Goal: Use online tool/utility

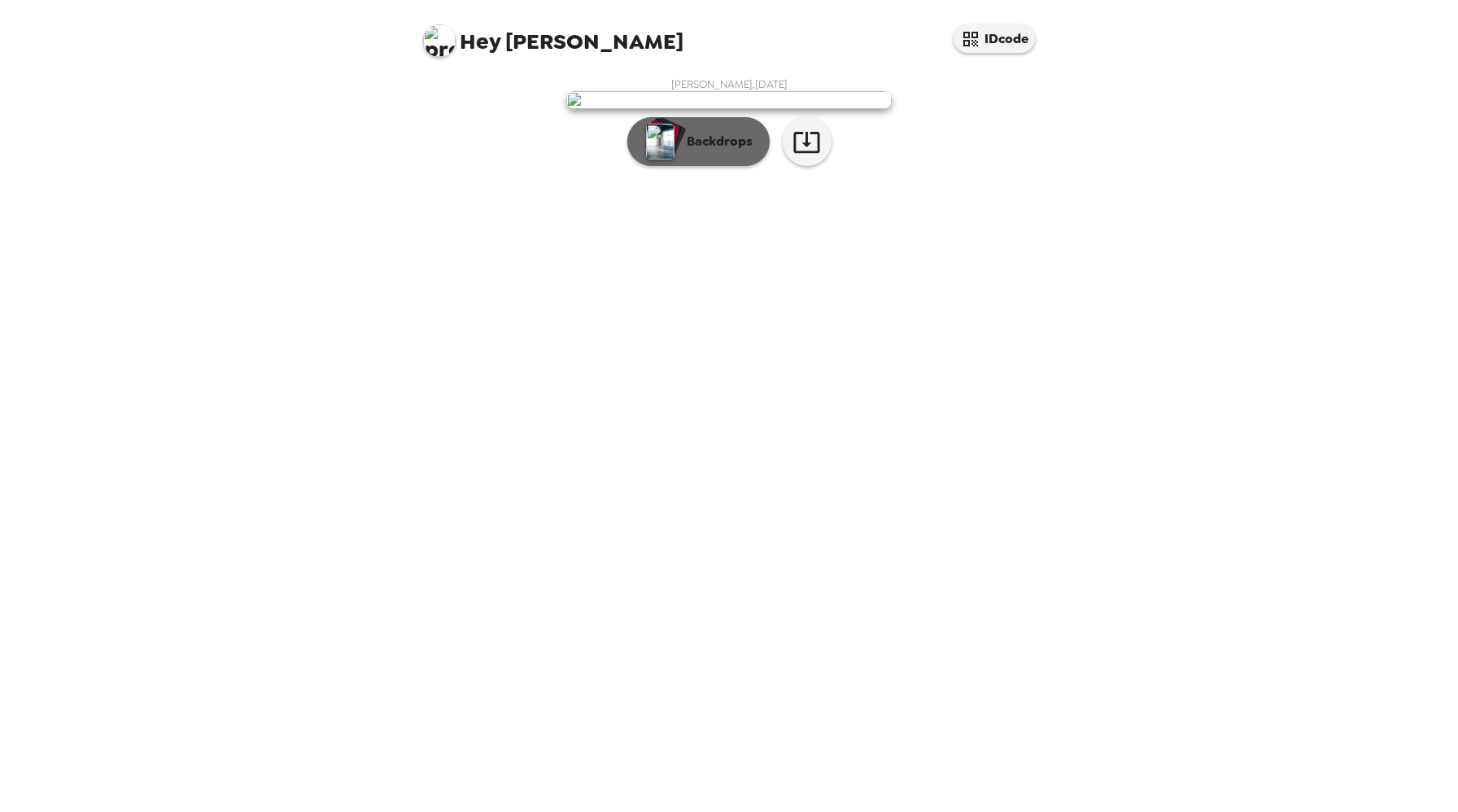
click at [734, 151] on p "Backdrops" at bounding box center [716, 142] width 74 height 19
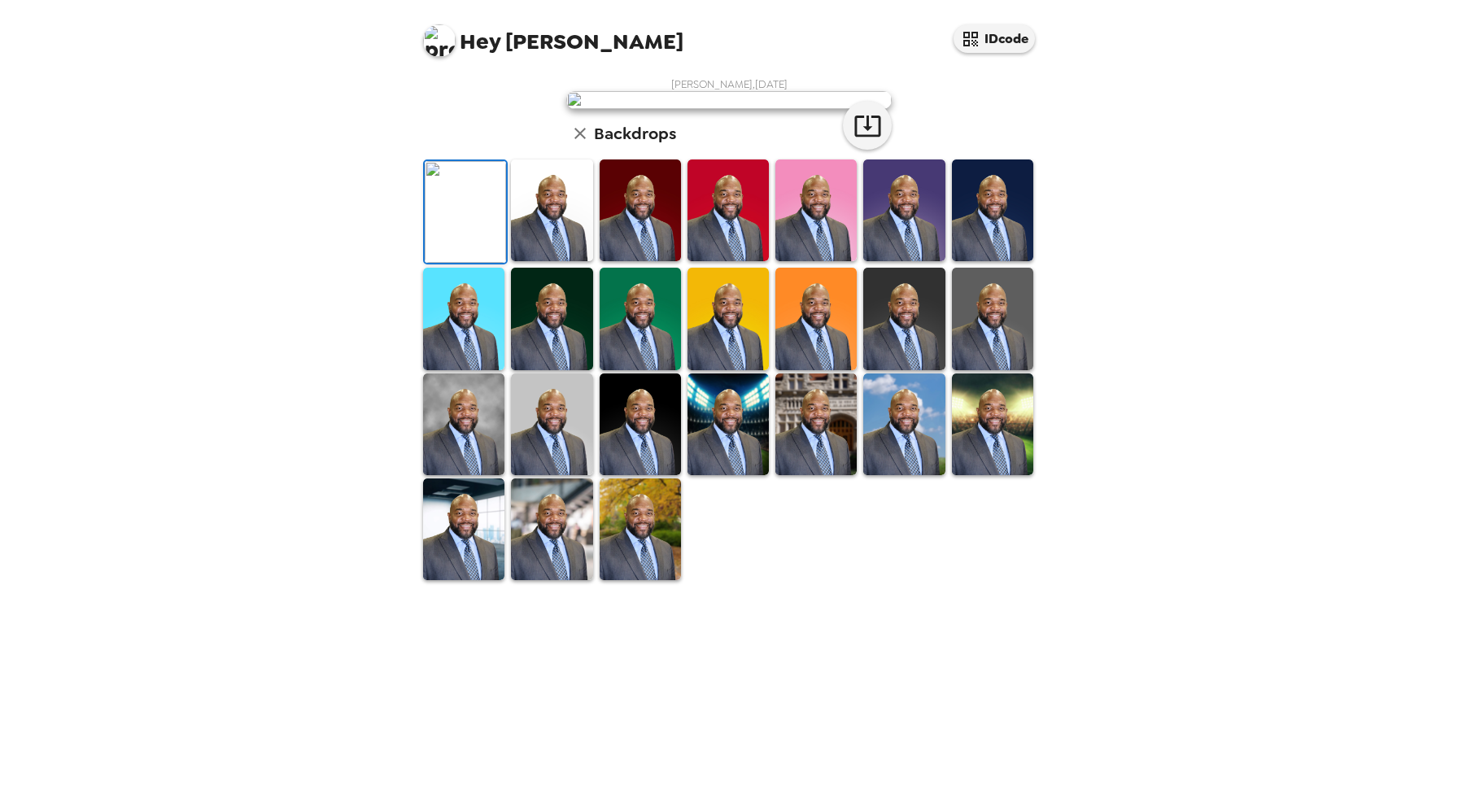
click at [562, 261] on img at bounding box center [552, 211] width 81 height 102
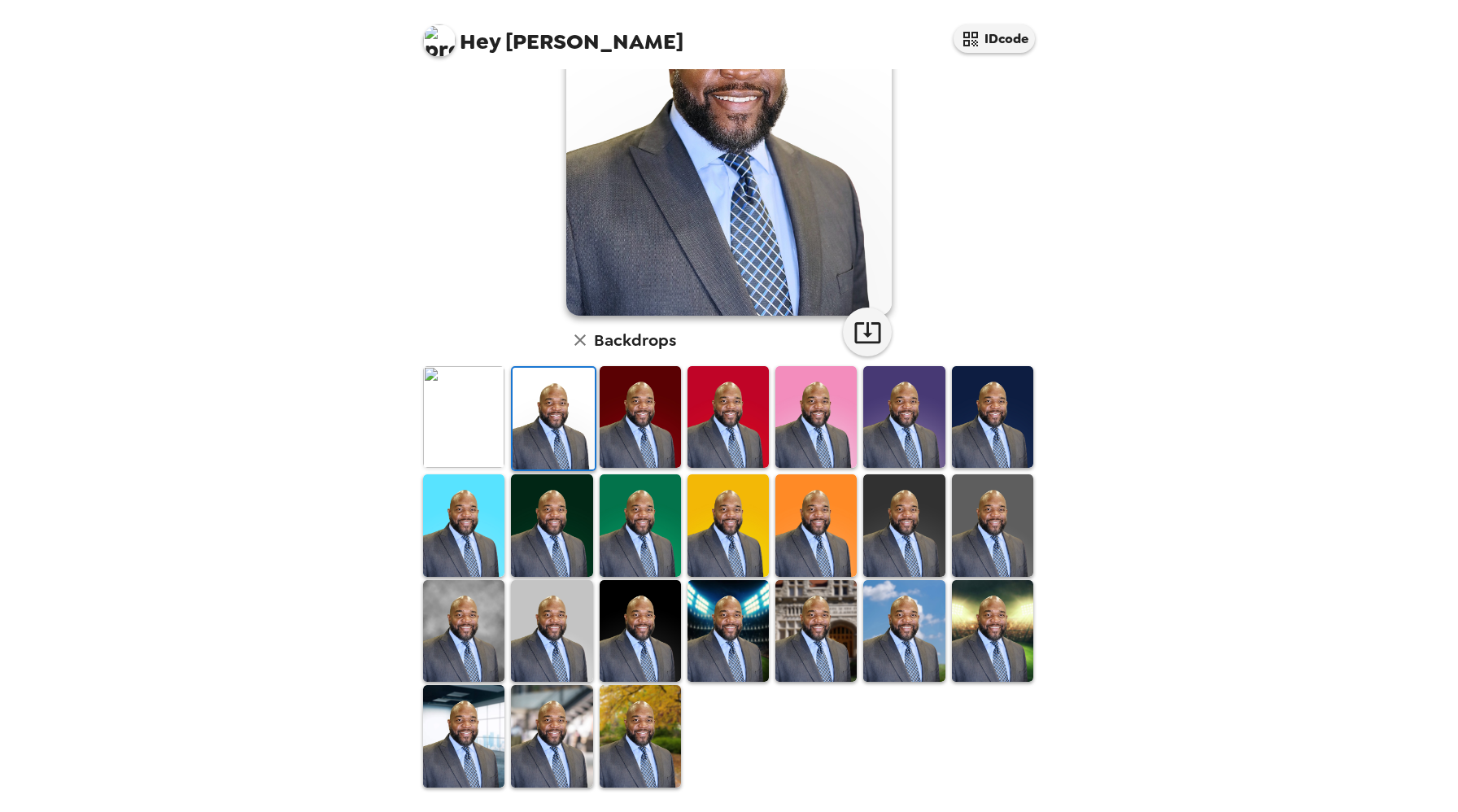
scroll to position [184, 0]
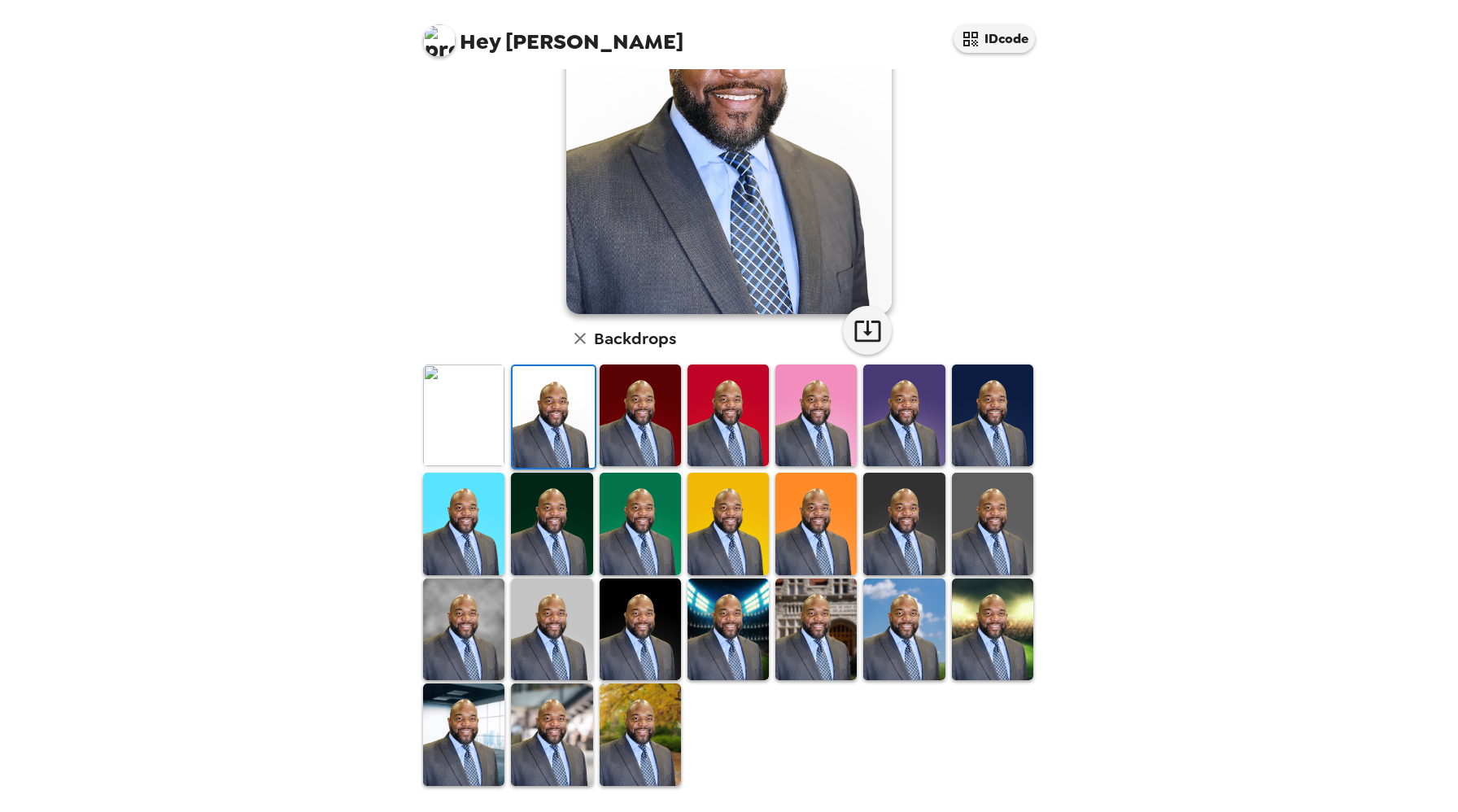
click at [806, 612] on img at bounding box center [816, 629] width 81 height 102
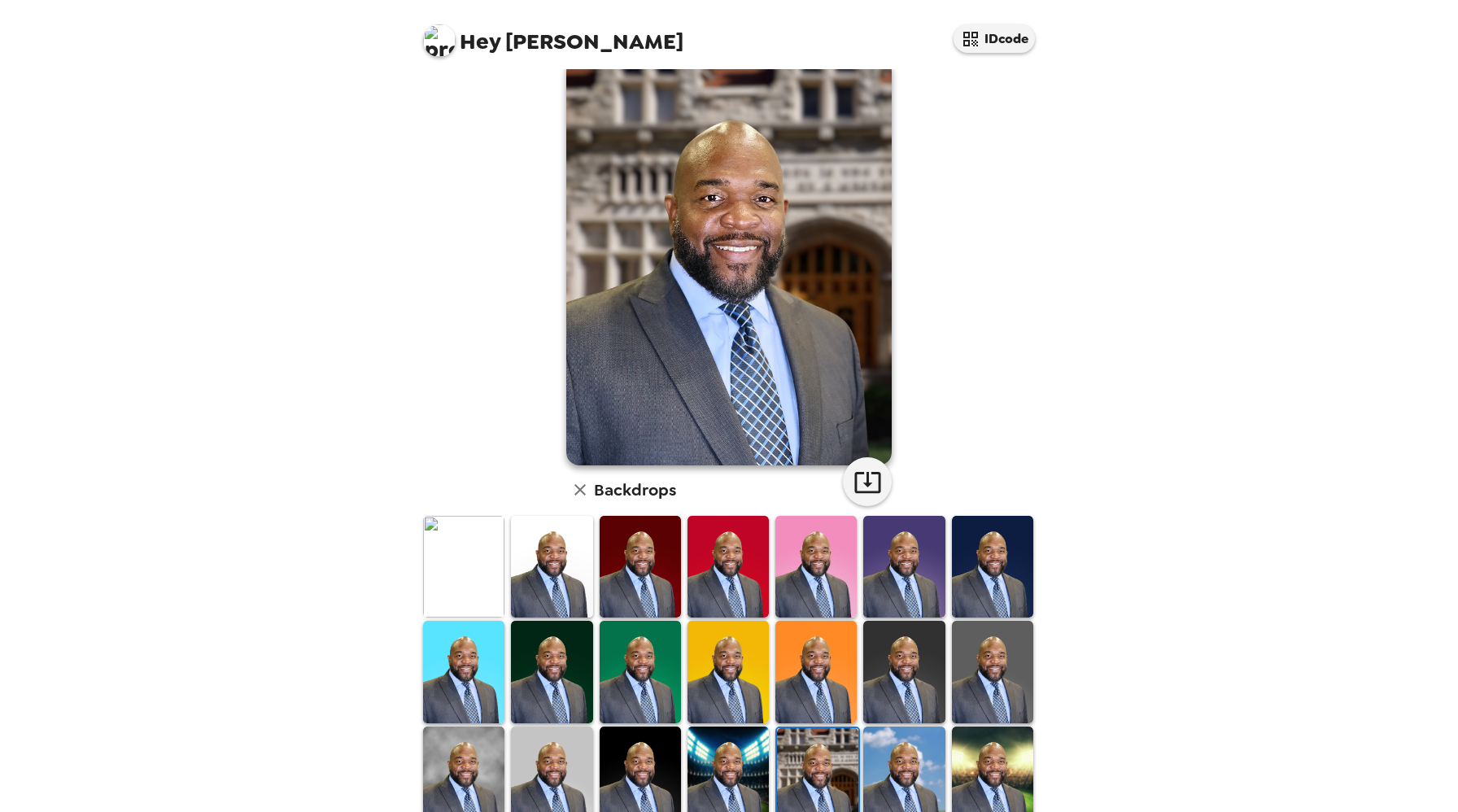
scroll to position [65, 0]
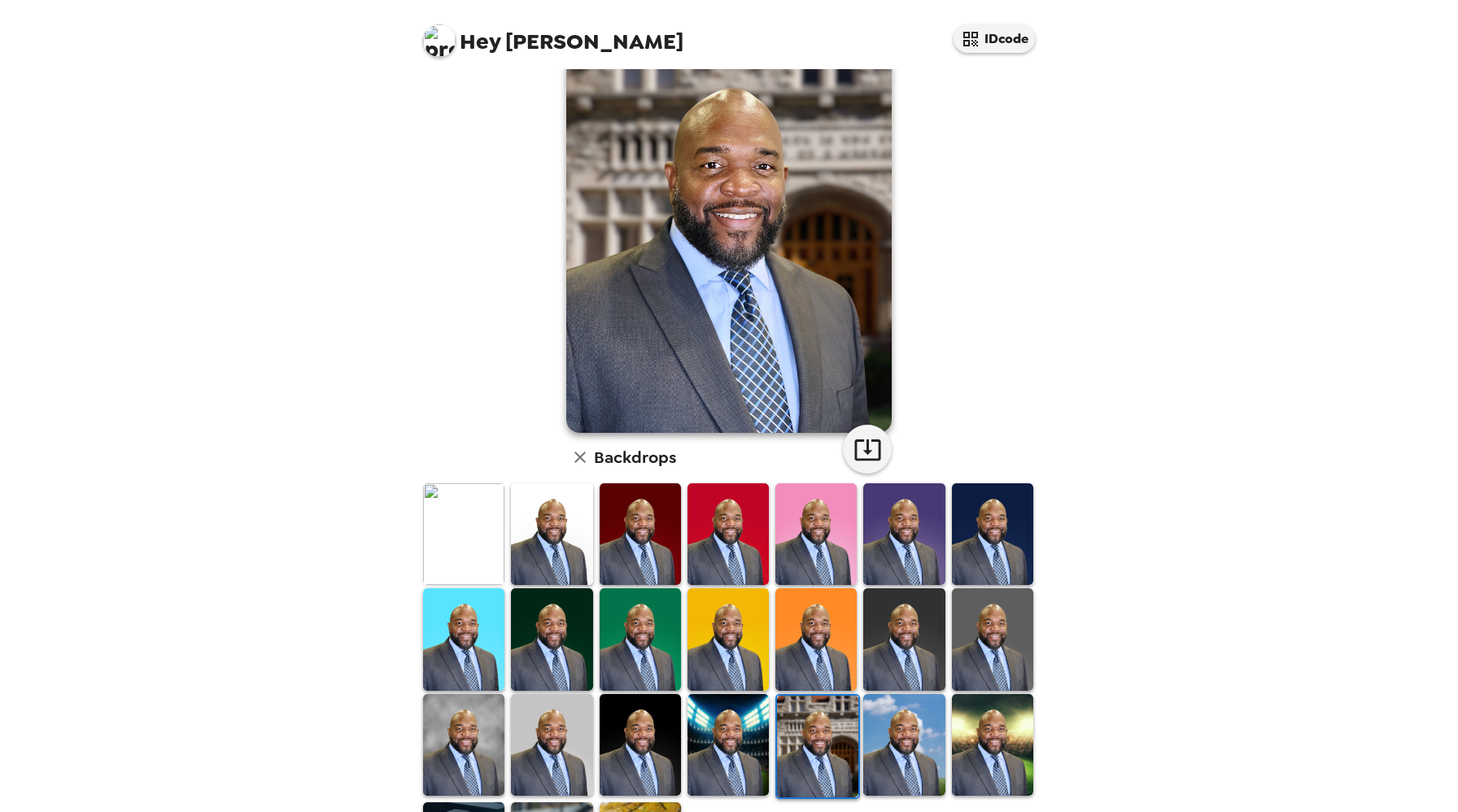
click at [1007, 531] on img at bounding box center [992, 534] width 81 height 102
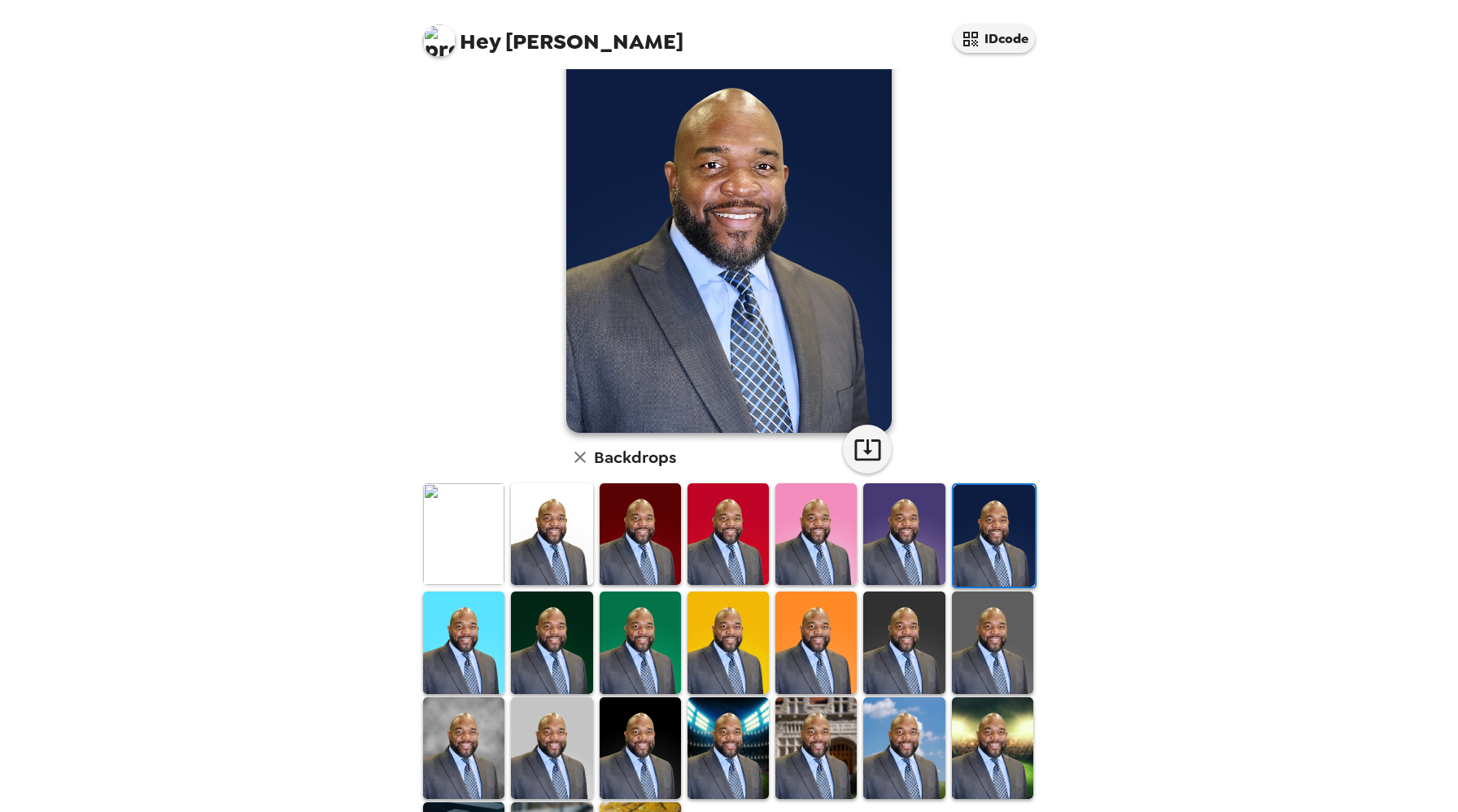
click at [545, 541] on img at bounding box center [552, 534] width 81 height 102
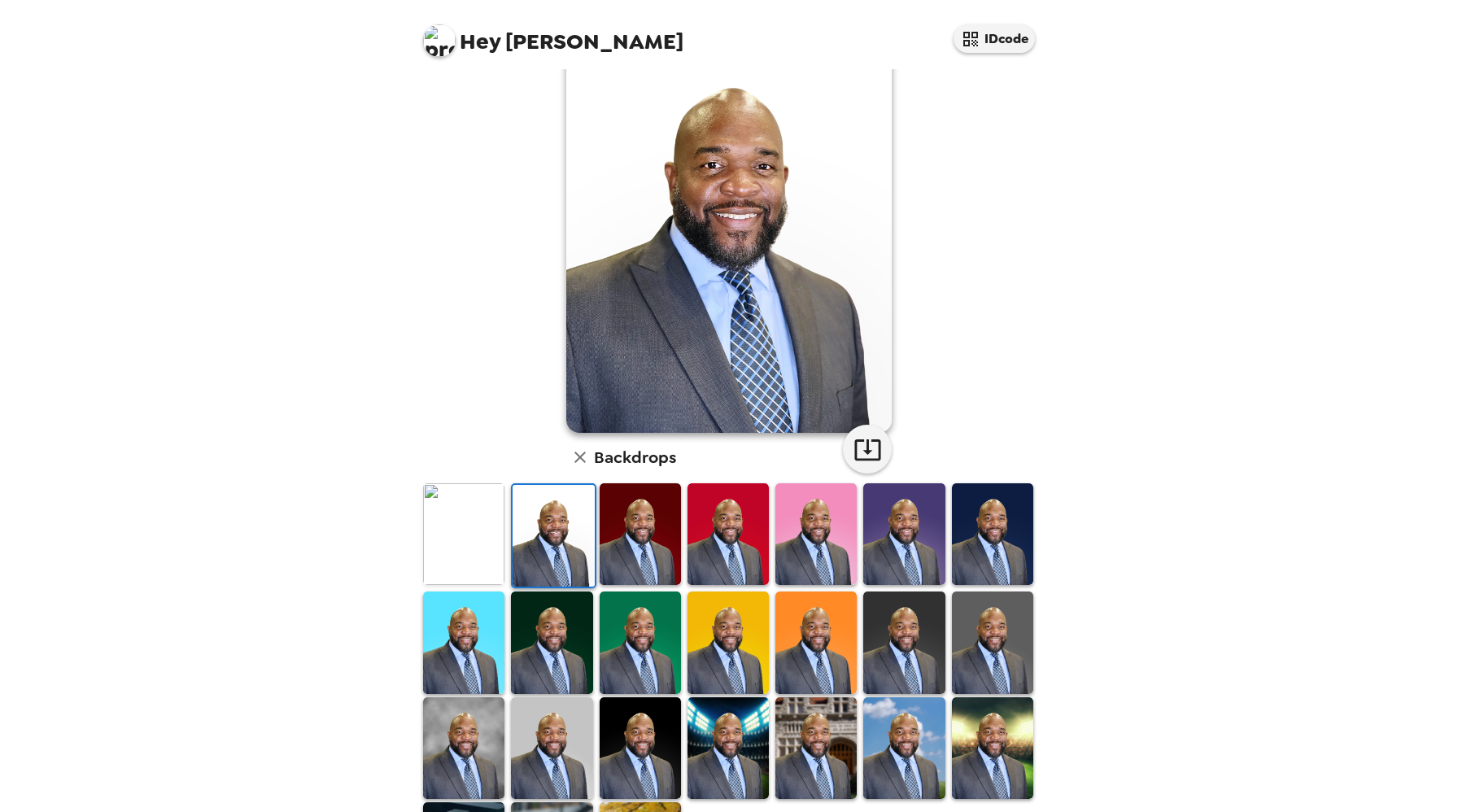
click at [460, 544] on img at bounding box center [464, 534] width 81 height 102
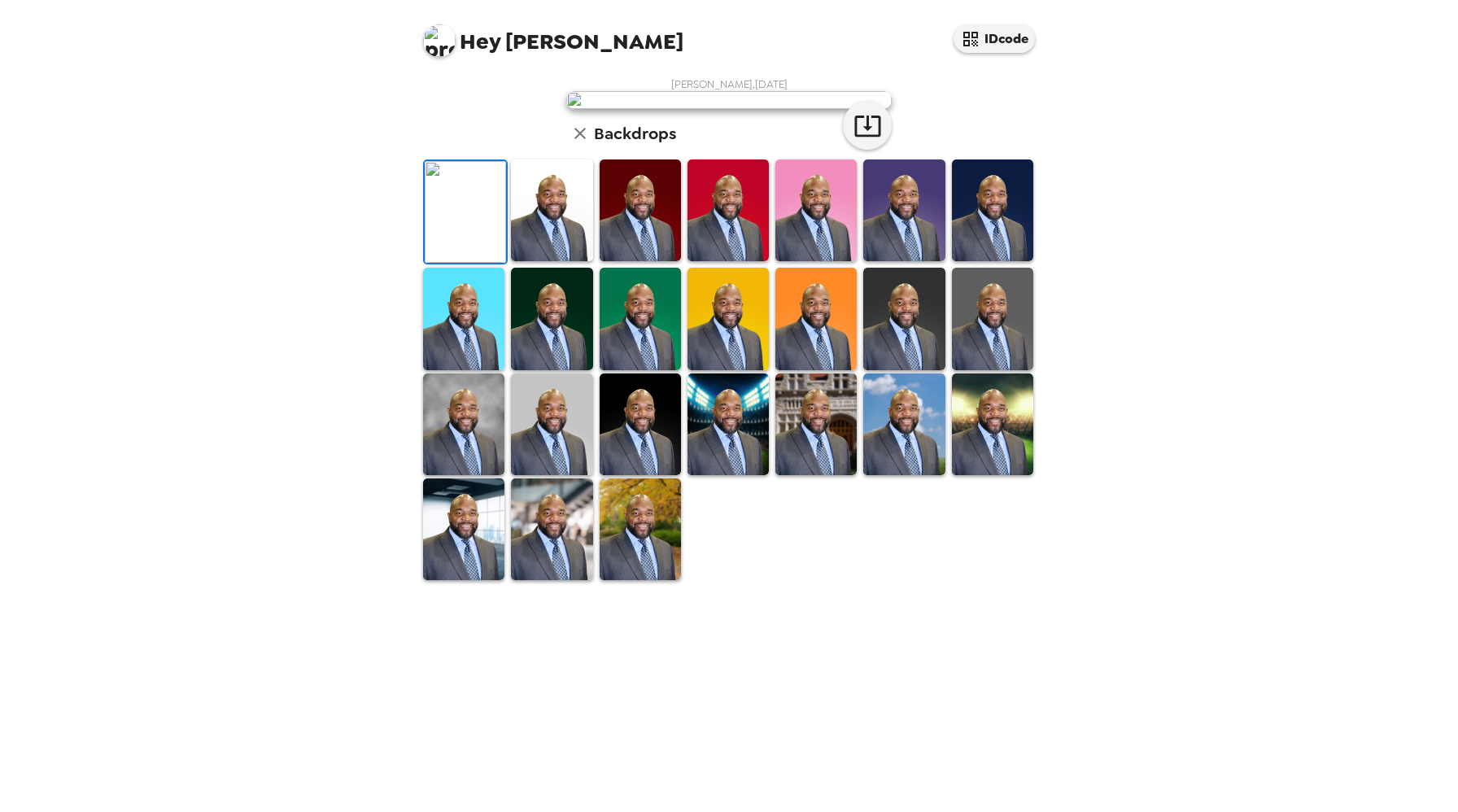
click at [553, 370] on img at bounding box center [552, 318] width 81 height 102
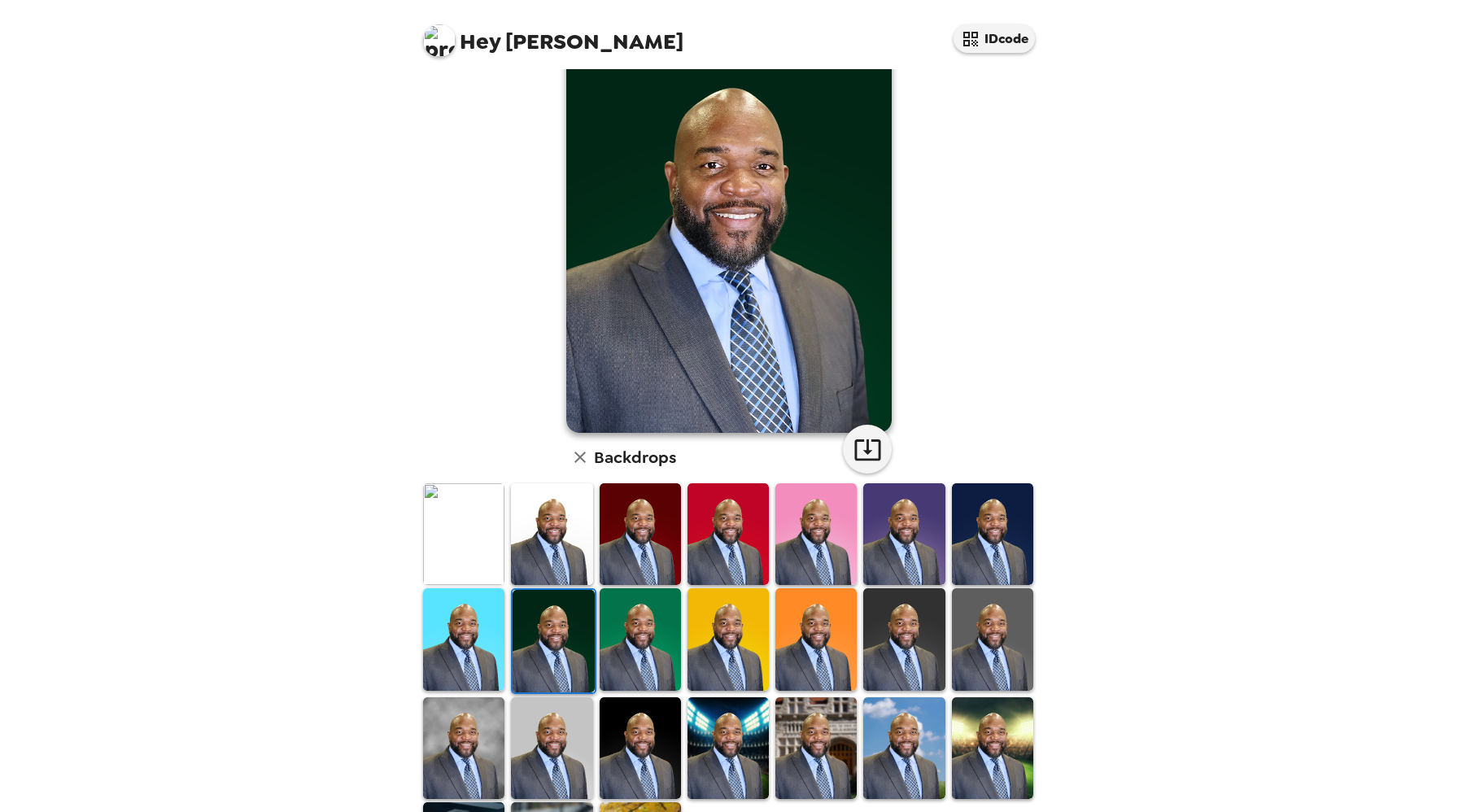
click at [733, 753] on img at bounding box center [728, 748] width 81 height 102
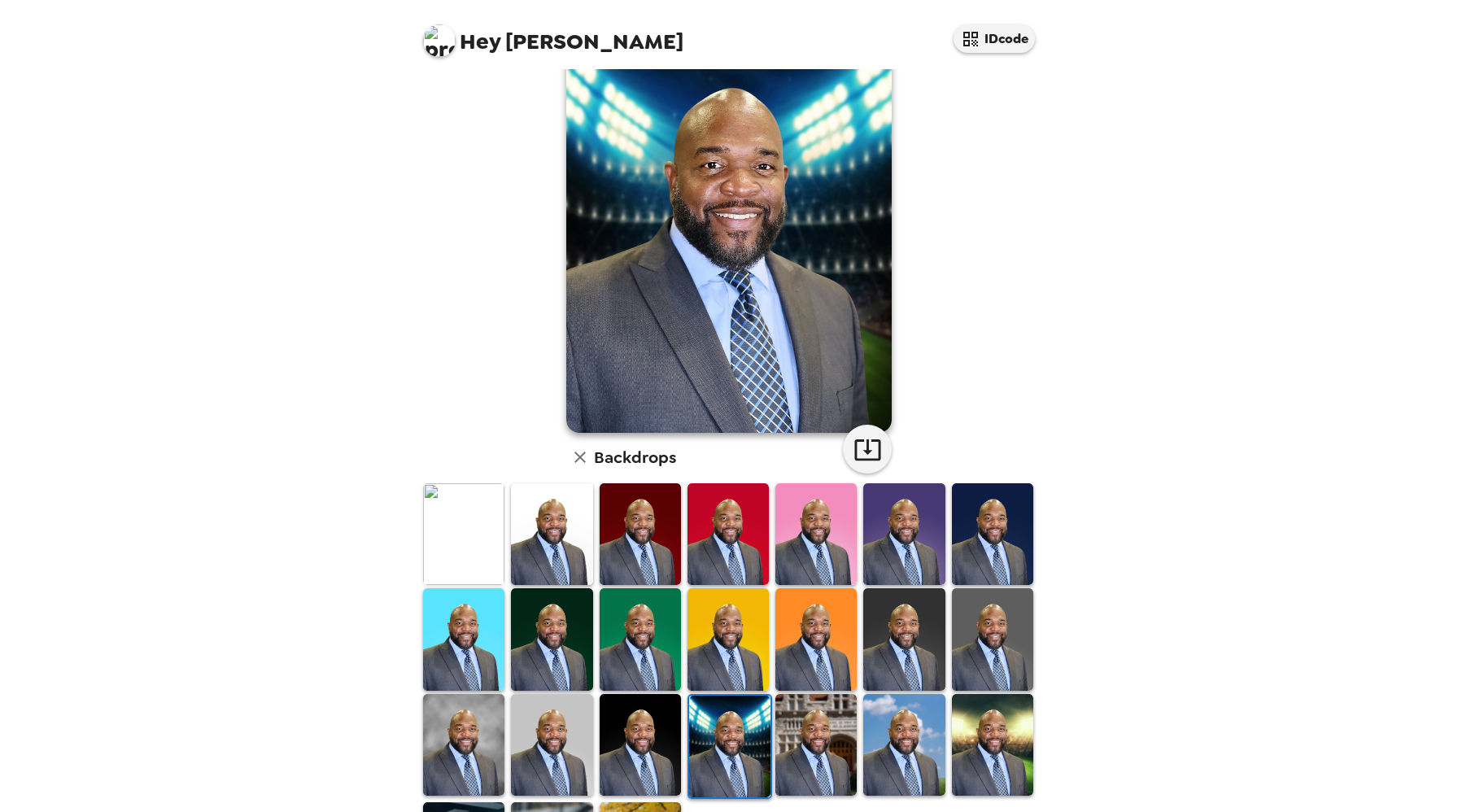
click at [634, 742] on img at bounding box center [640, 745] width 81 height 102
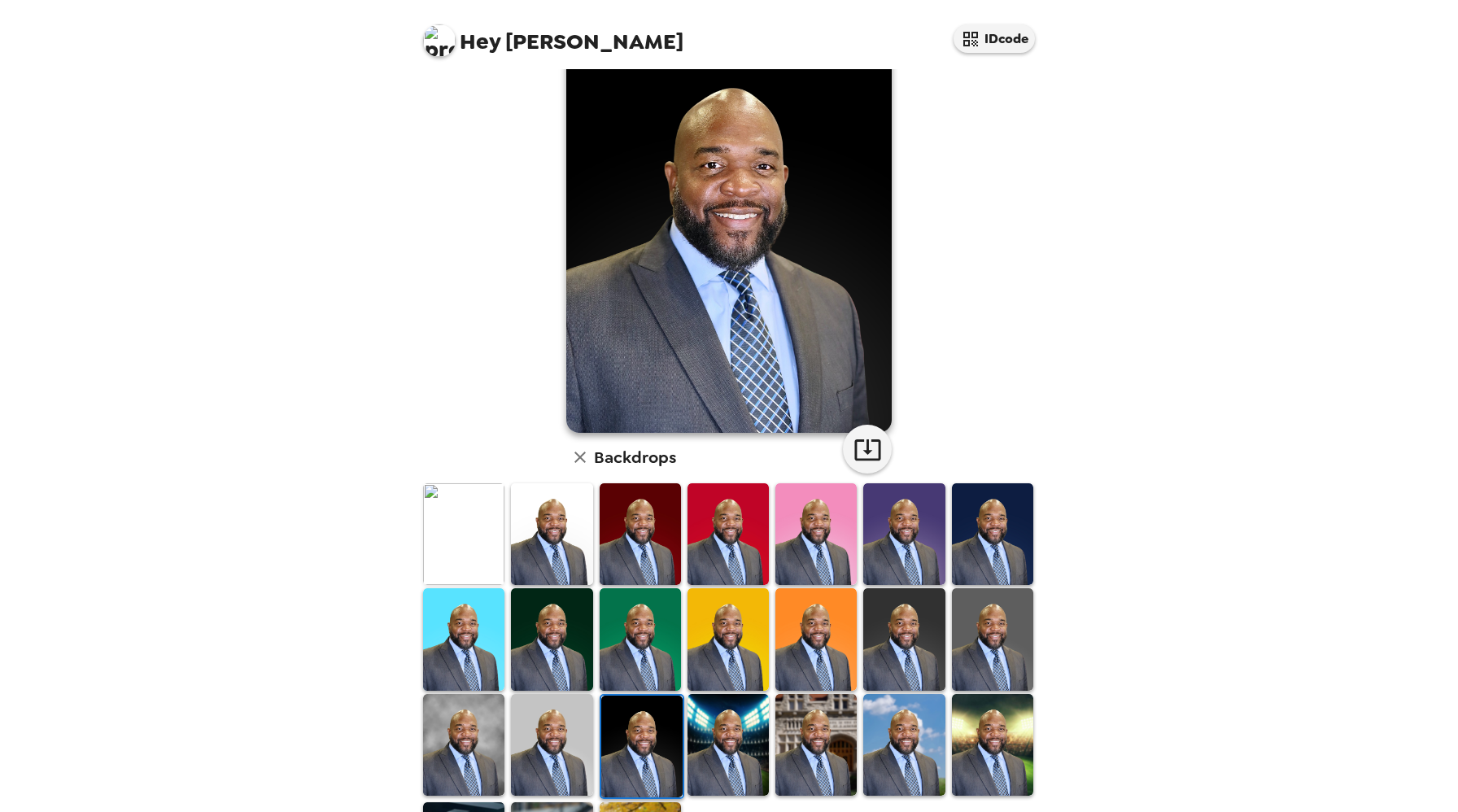
click at [564, 739] on img at bounding box center [552, 745] width 81 height 102
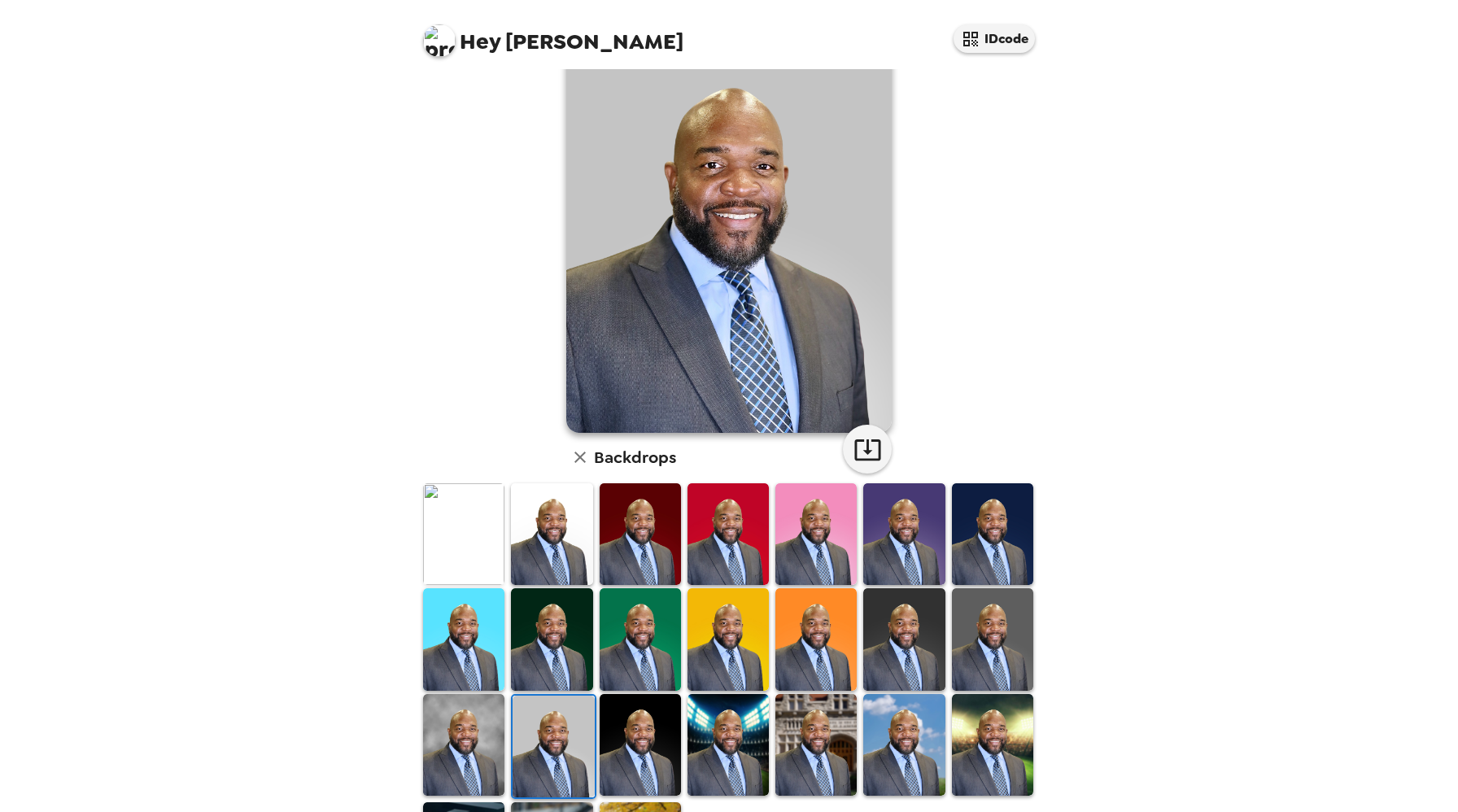
click at [474, 739] on img at bounding box center [464, 745] width 81 height 102
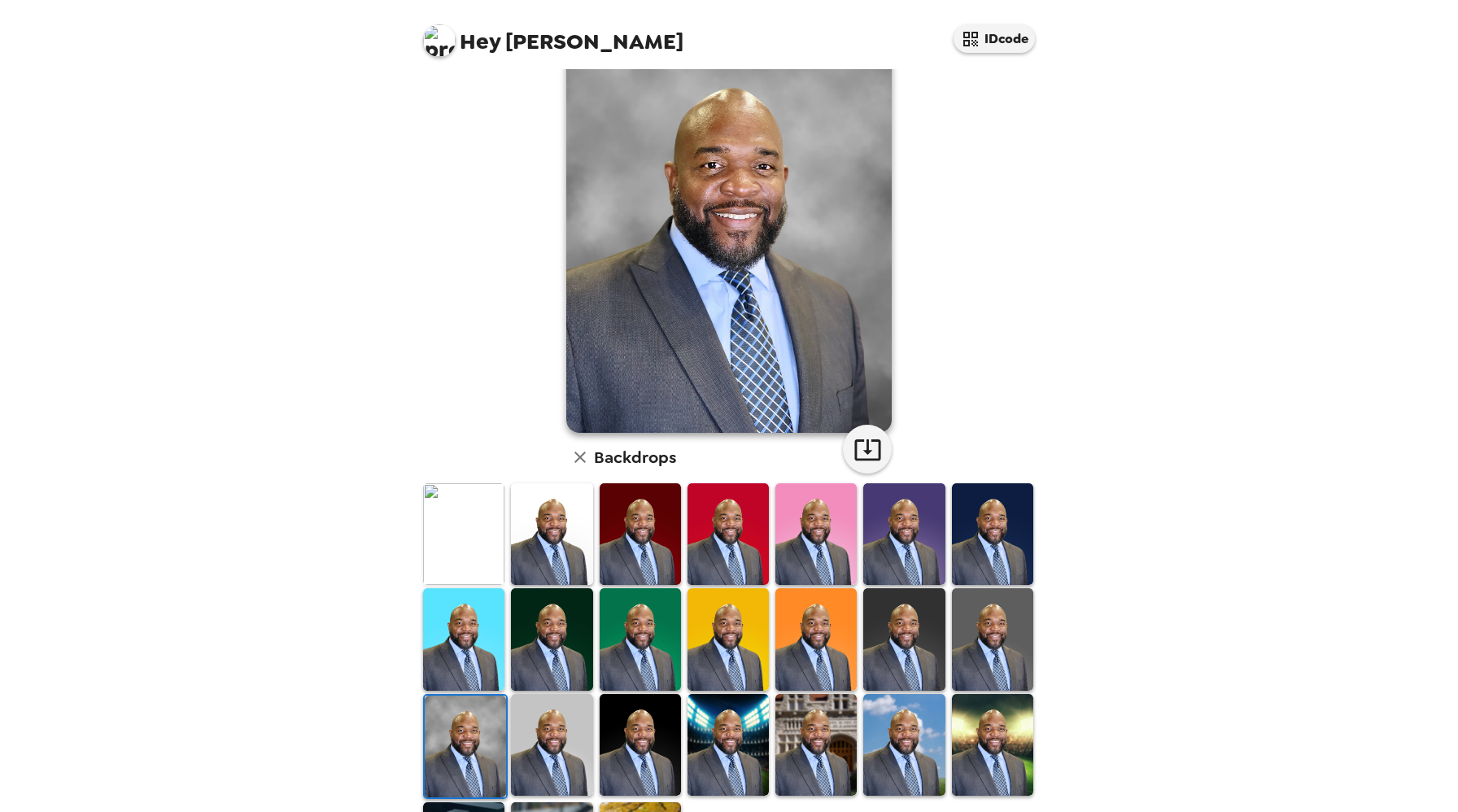
click at [549, 744] on img at bounding box center [552, 745] width 81 height 102
